Goal: Information Seeking & Learning: Learn about a topic

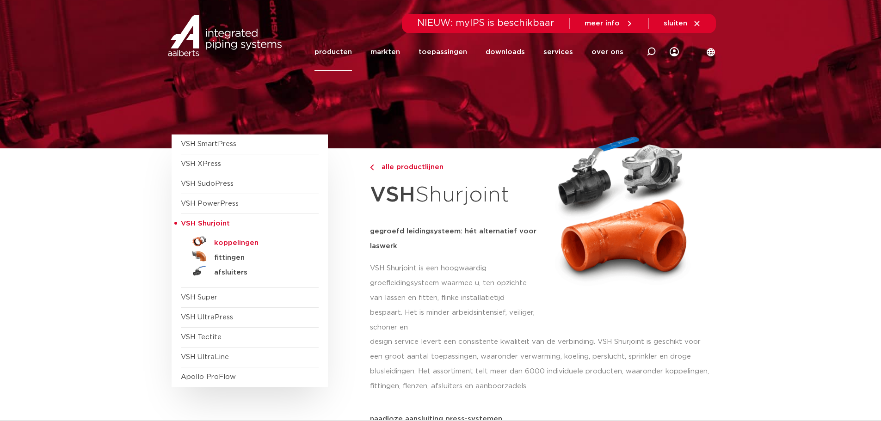
click at [235, 242] on h5 "koppelingen" at bounding box center [260, 243] width 92 height 8
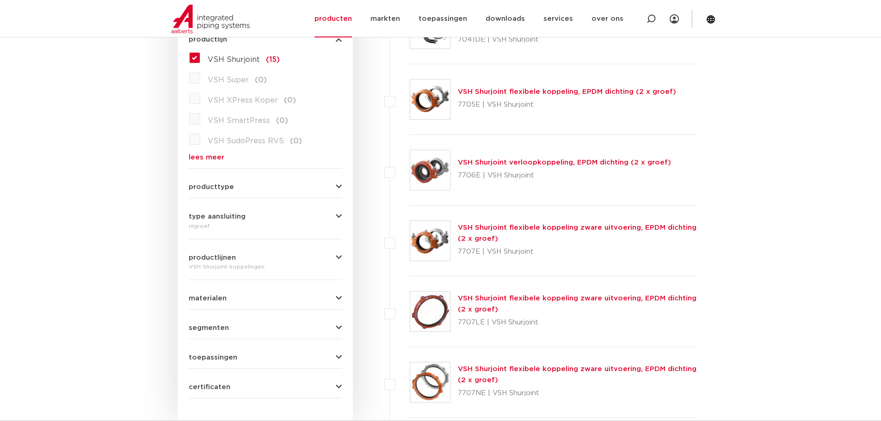
scroll to position [416, 0]
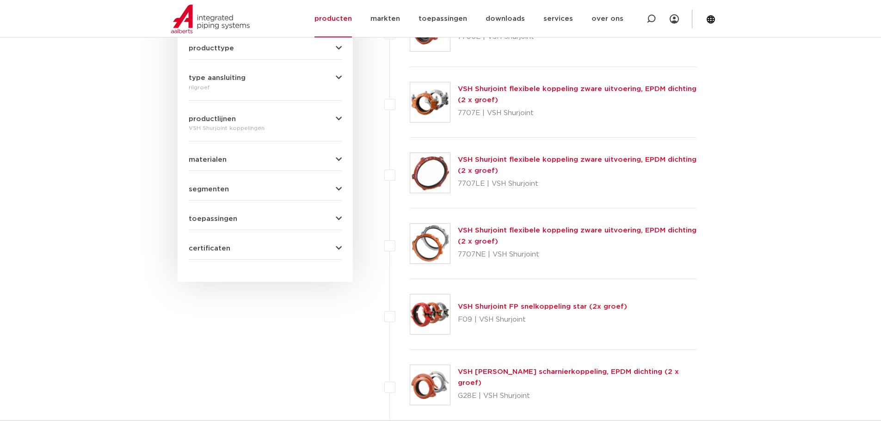
click at [504, 307] on link "VSH Shurjoint FP snelkoppeling star (2x groef)" at bounding box center [542, 306] width 169 height 7
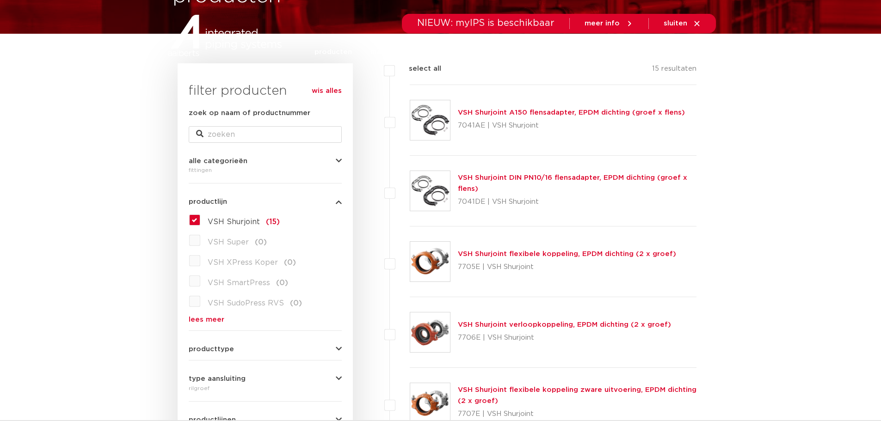
scroll to position [139, 0]
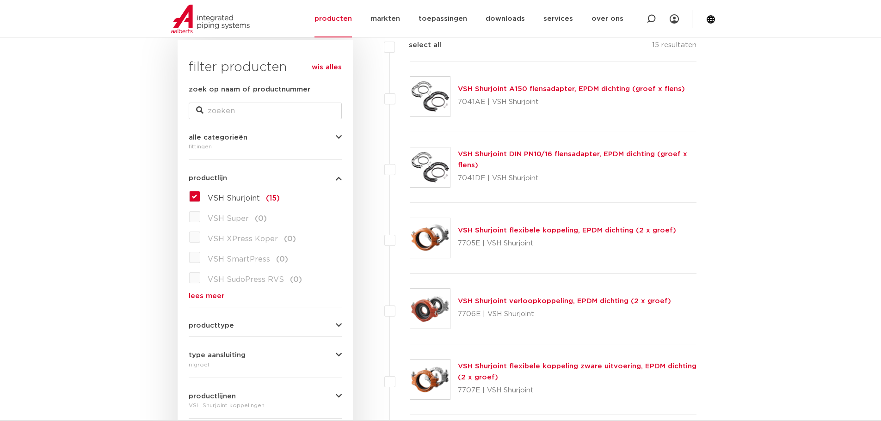
click at [479, 230] on link "VSH Shurjoint flexibele koppeling, EPDM dichting (2 x groef)" at bounding box center [567, 230] width 218 height 7
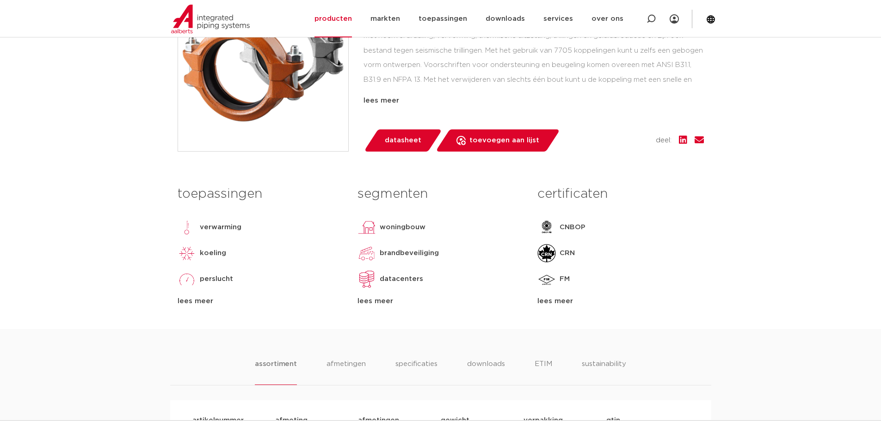
scroll to position [139, 0]
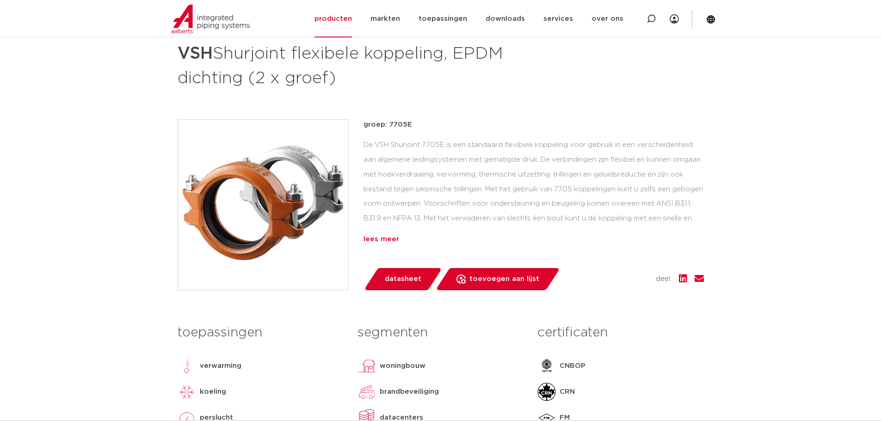
click at [378, 239] on div "lees meer" at bounding box center [533, 239] width 340 height 11
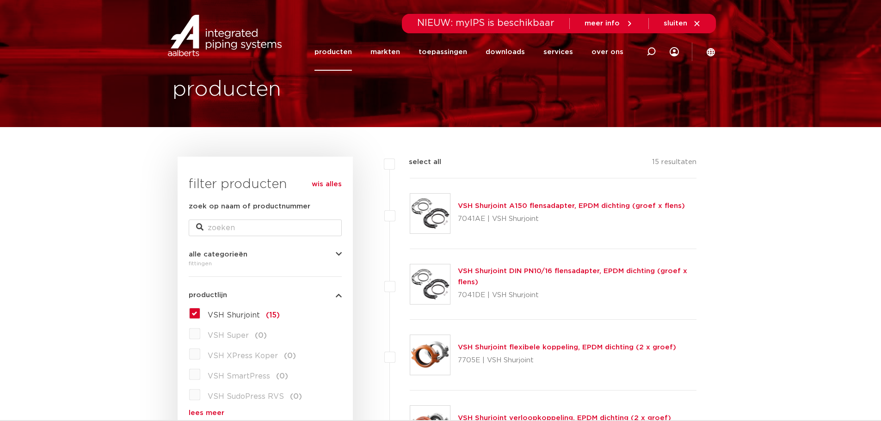
scroll to position [14, 0]
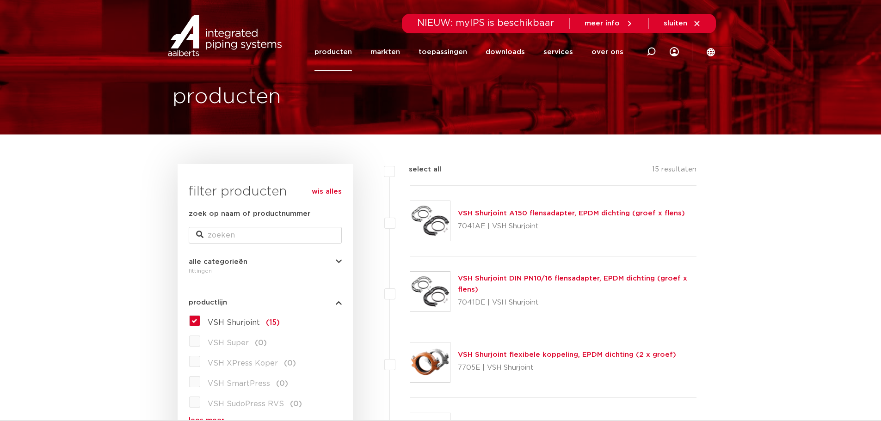
click at [200, 320] on label "VSH Shurjoint (15)" at bounding box center [240, 320] width 80 height 15
click at [0, 0] on input "VSH Shurjoint (15)" at bounding box center [0, 0] width 0 height 0
click at [327, 190] on link "wis alles" at bounding box center [327, 191] width 30 height 11
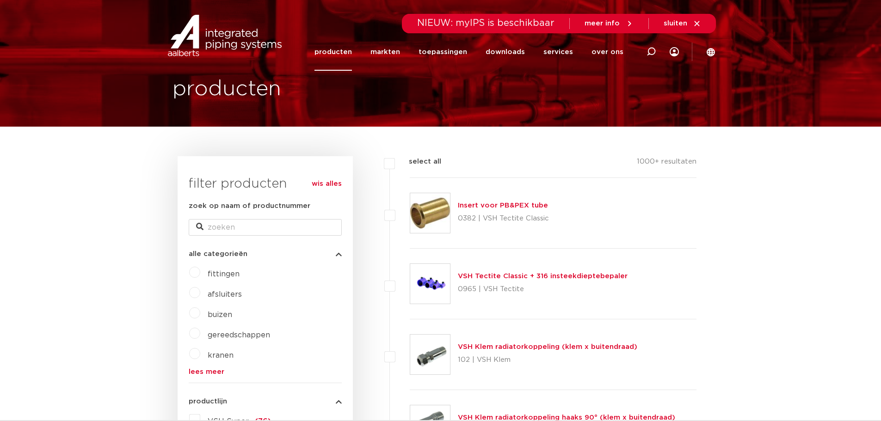
scroll to position [14, 0]
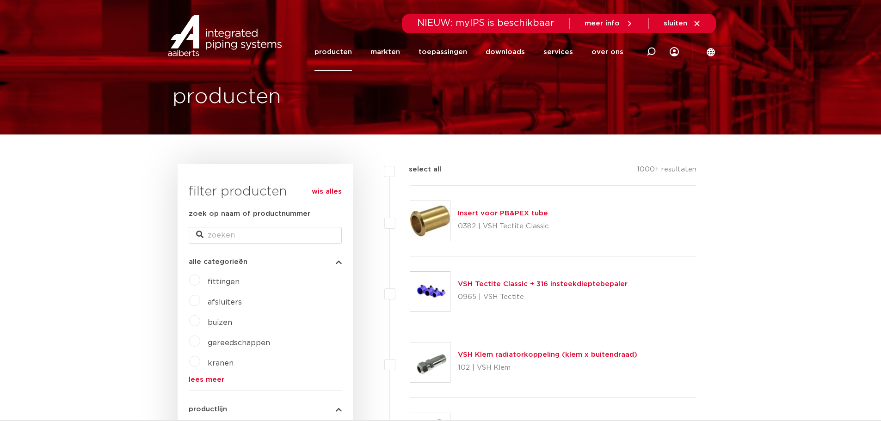
click at [200, 280] on label "fittingen" at bounding box center [219, 280] width 39 height 15
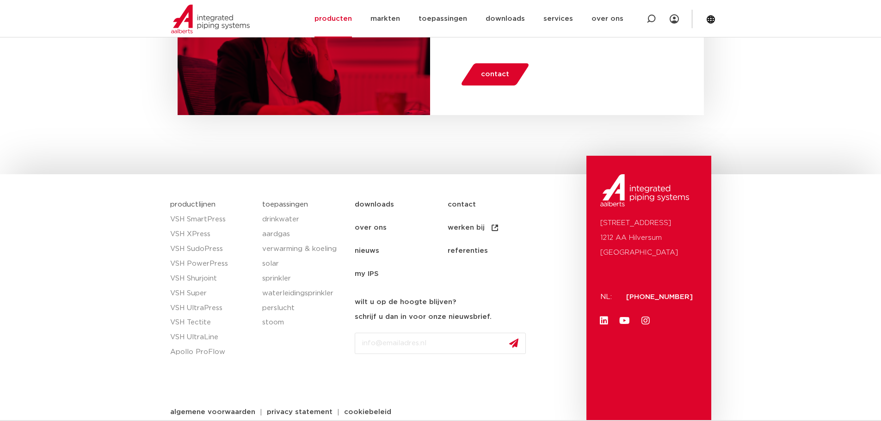
scroll to position [4610, 0]
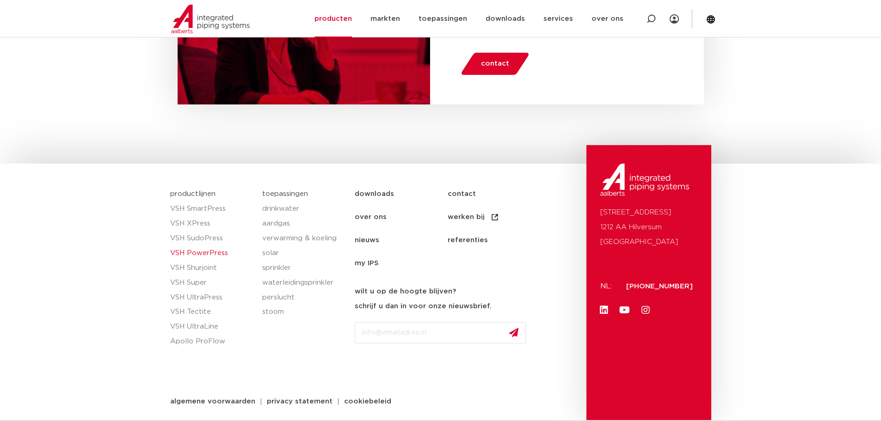
click at [208, 253] on link "VSH PowerPress" at bounding box center [211, 253] width 83 height 15
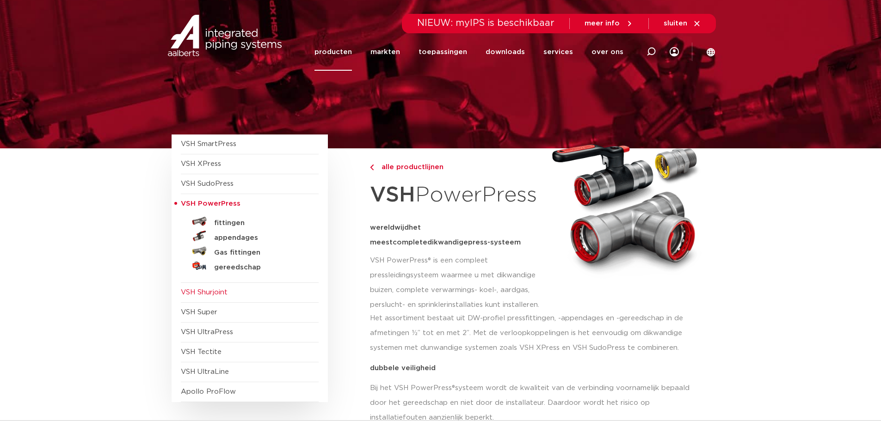
click at [202, 292] on span "VSH Shurjoint" at bounding box center [204, 292] width 47 height 7
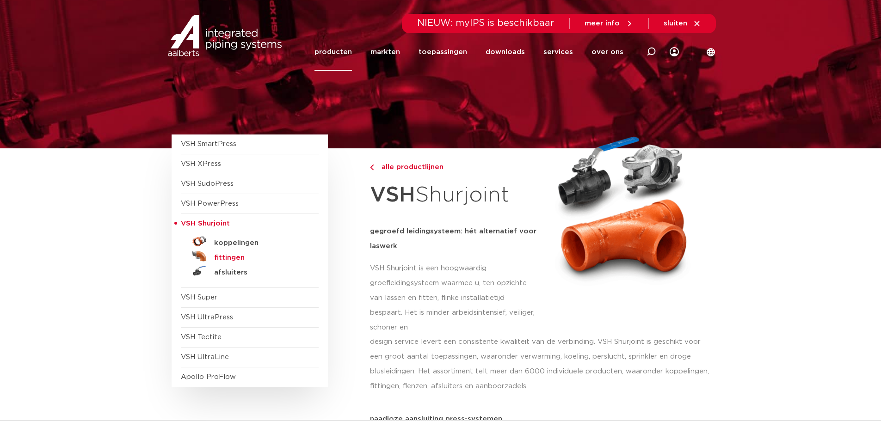
click at [222, 258] on h5 "fittingen" at bounding box center [260, 258] width 92 height 8
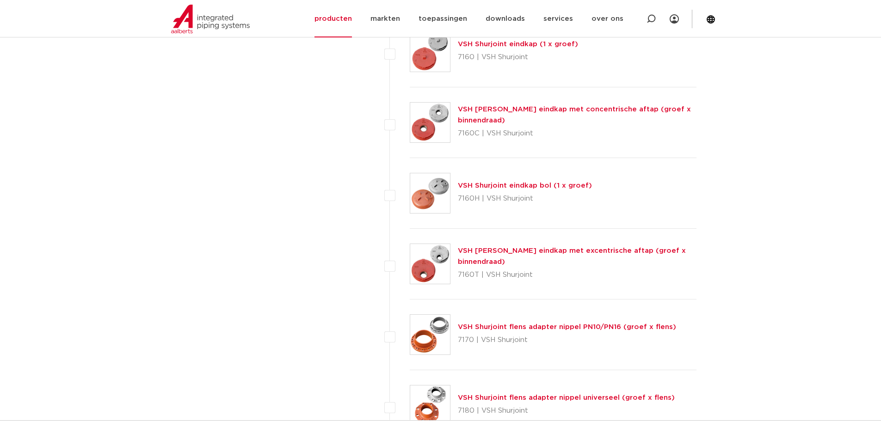
scroll to position [1672, 0]
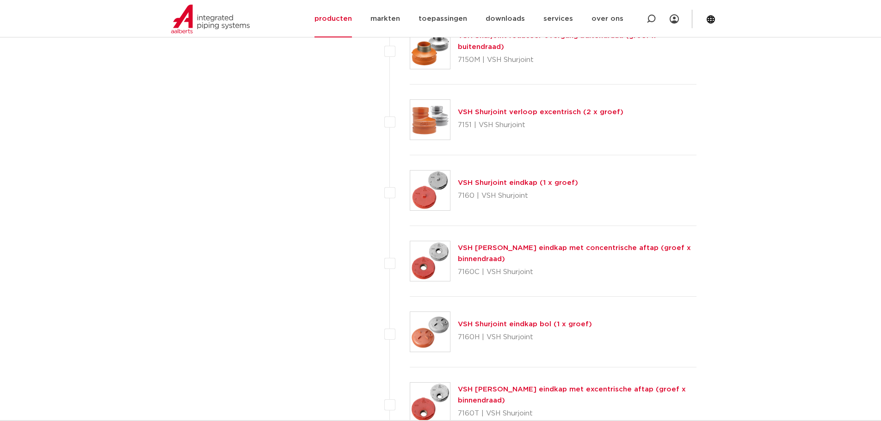
click at [482, 184] on link "VSH Shurjoint eindkap (1 x groef)" at bounding box center [518, 182] width 120 height 7
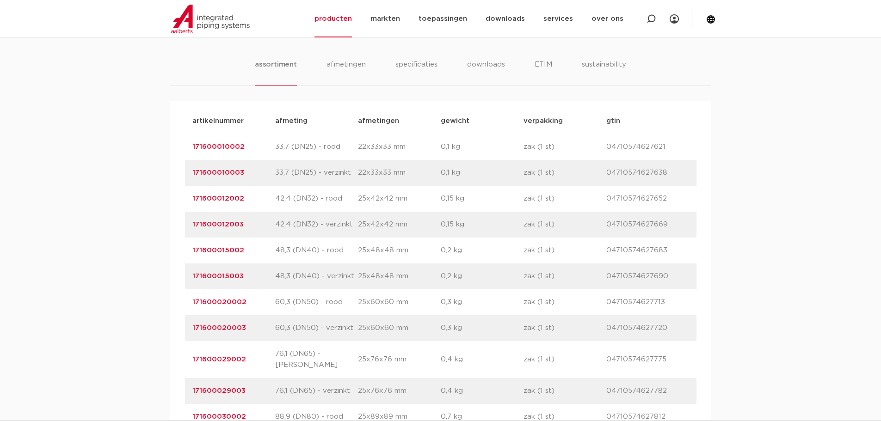
scroll to position [693, 0]
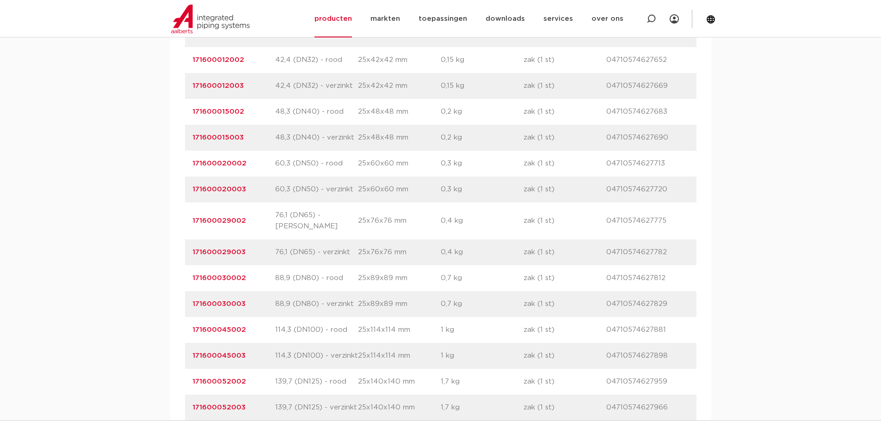
drag, startPoint x: 325, startPoint y: 229, endPoint x: 759, endPoint y: 216, distance: 433.4
click at [759, 216] on div "assortiment afmetingen specificaties downloads ETIM sustainability assortiment …" at bounding box center [440, 318] width 881 height 855
click at [231, 378] on link "171600052002" at bounding box center [219, 381] width 54 height 7
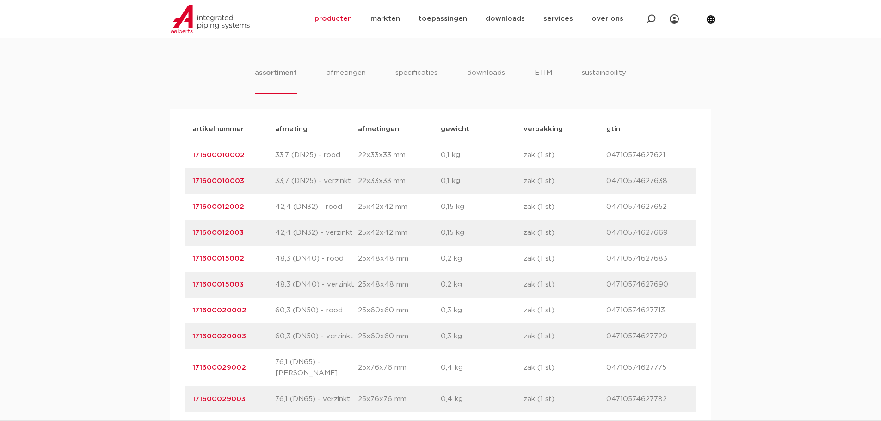
scroll to position [555, 0]
